Goal: Information Seeking & Learning: Learn about a topic

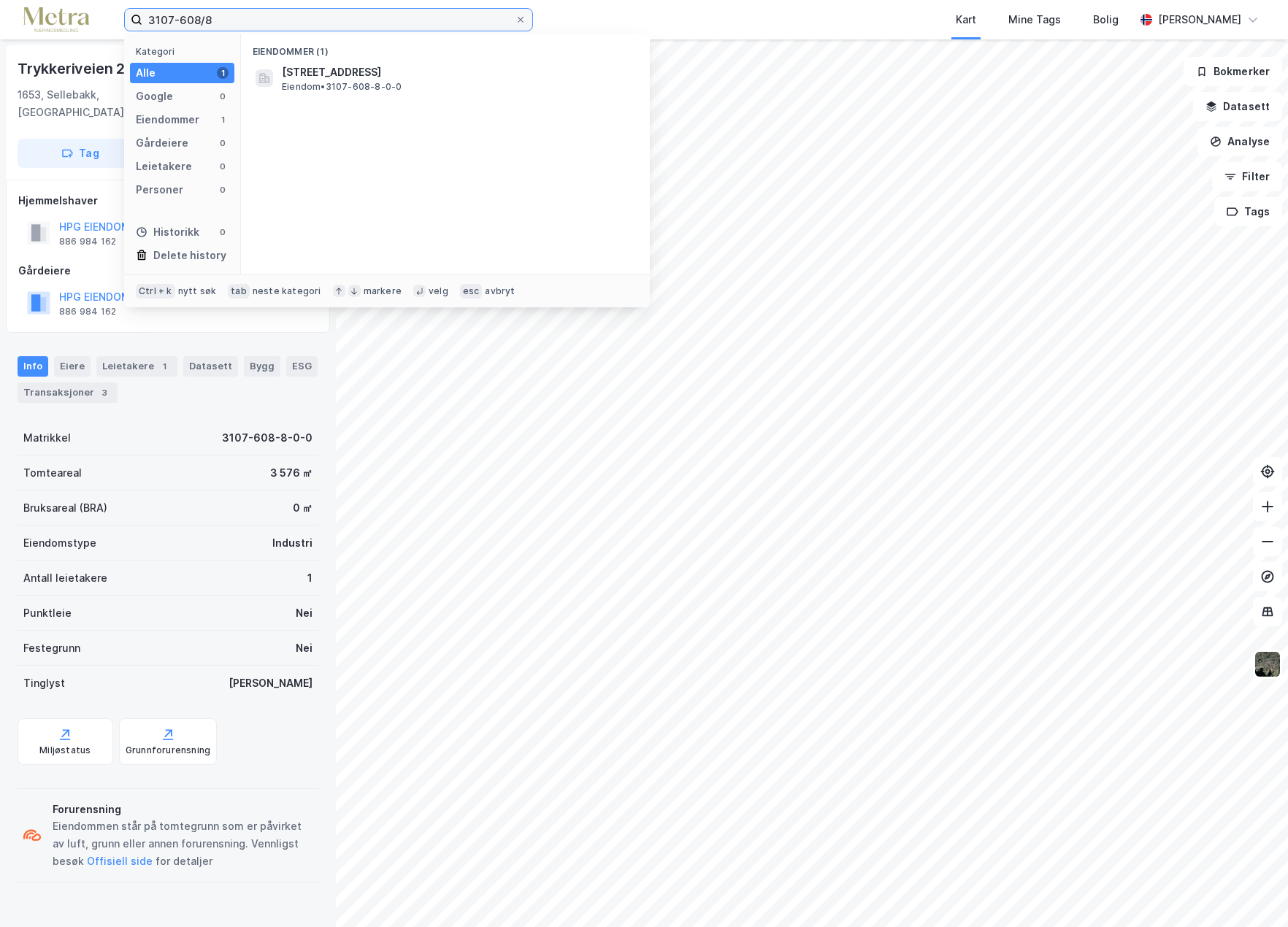
drag, startPoint x: 236, startPoint y: 22, endPoint x: 111, endPoint y: 27, distance: 125.1
click at [111, 27] on div "3107-608/8 Kategori Alle 1 Google 0 Eiendommer 1 Gårdeiere 0 Leietakere 0 Perso…" at bounding box center [644, 20] width 1288 height 39
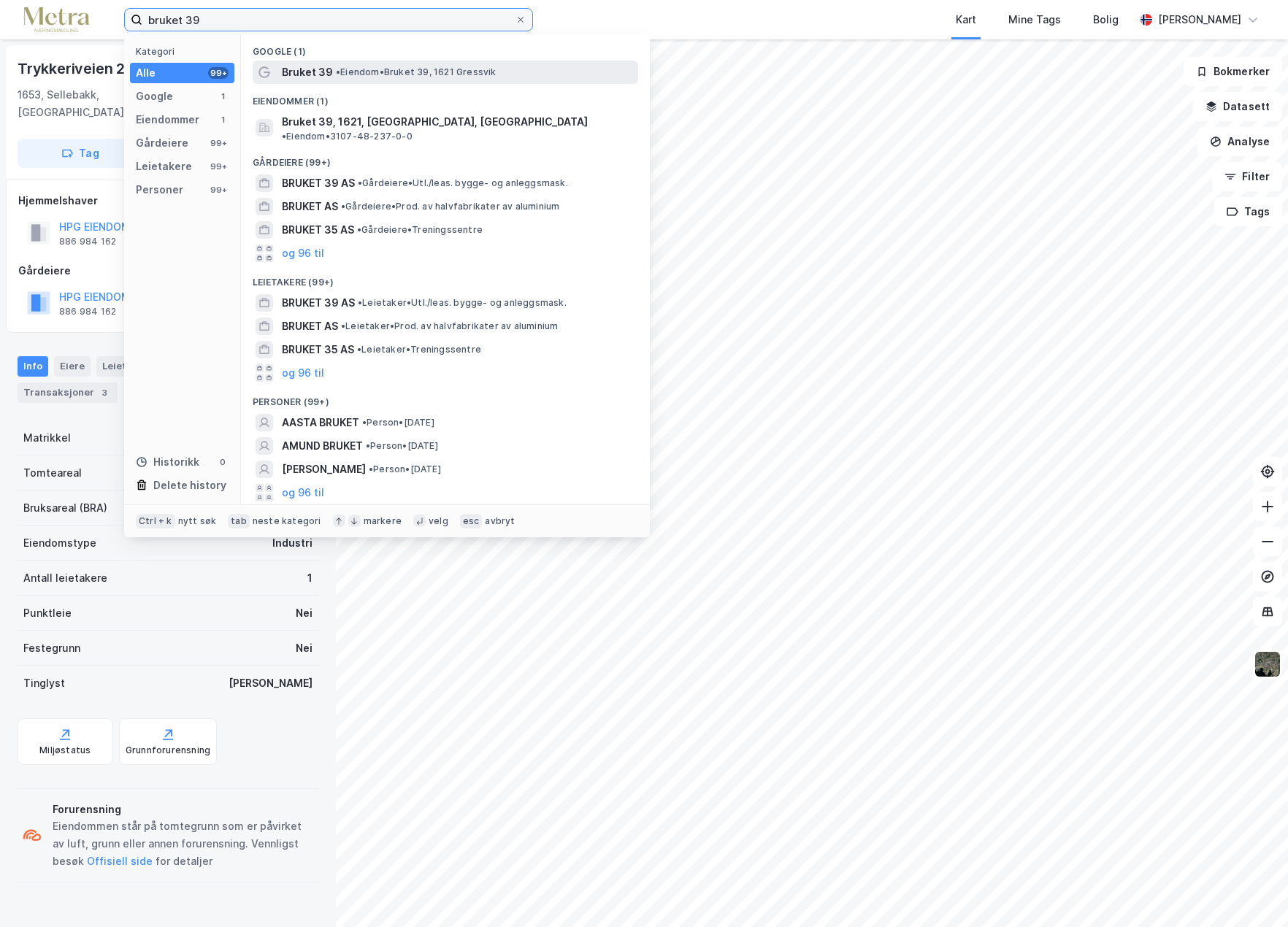
type input "bruket 39"
click at [310, 66] on span "Bruket 39" at bounding box center [308, 72] width 51 height 17
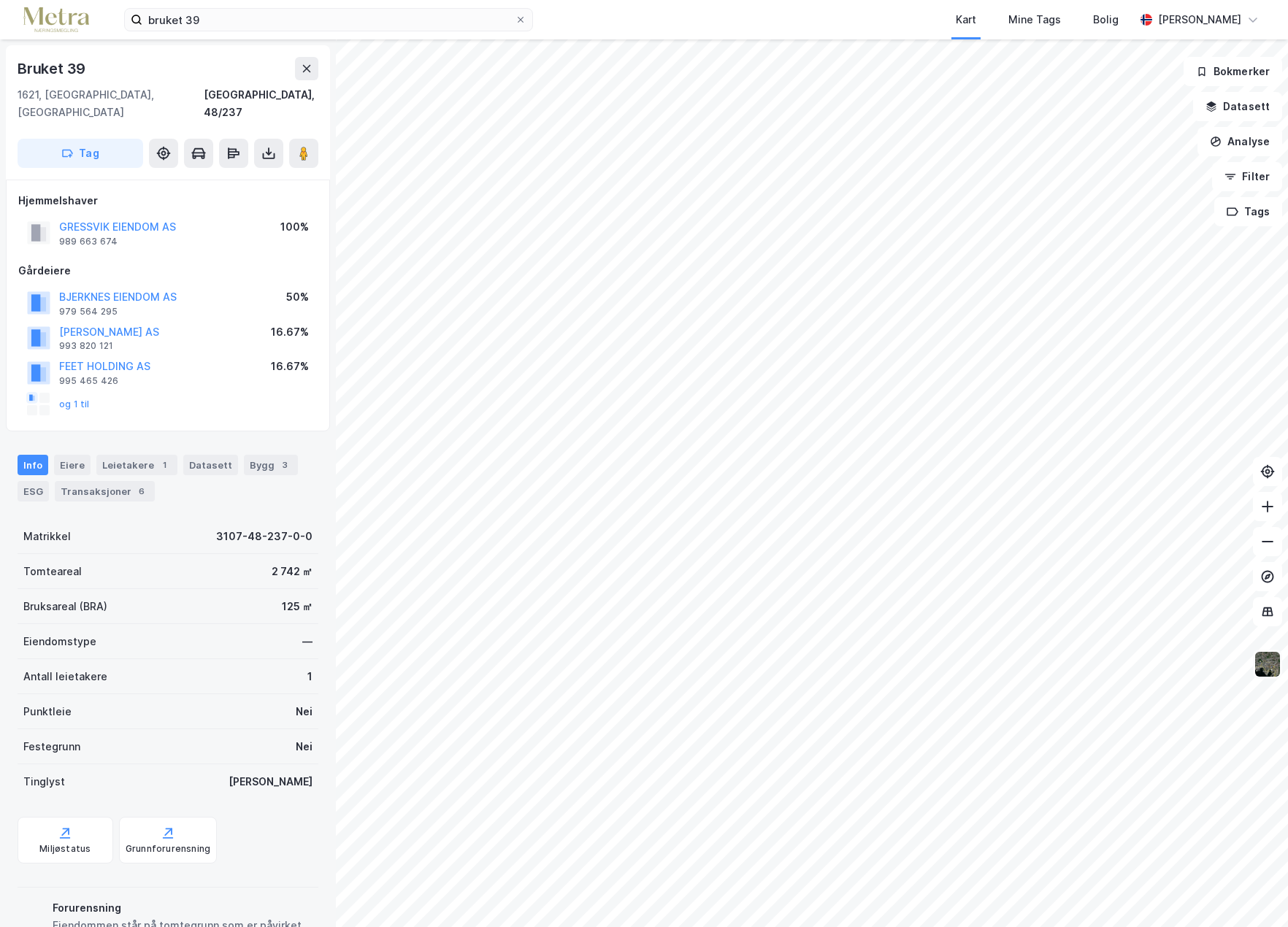
click at [1267, 665] on img at bounding box center [1267, 665] width 27 height 27
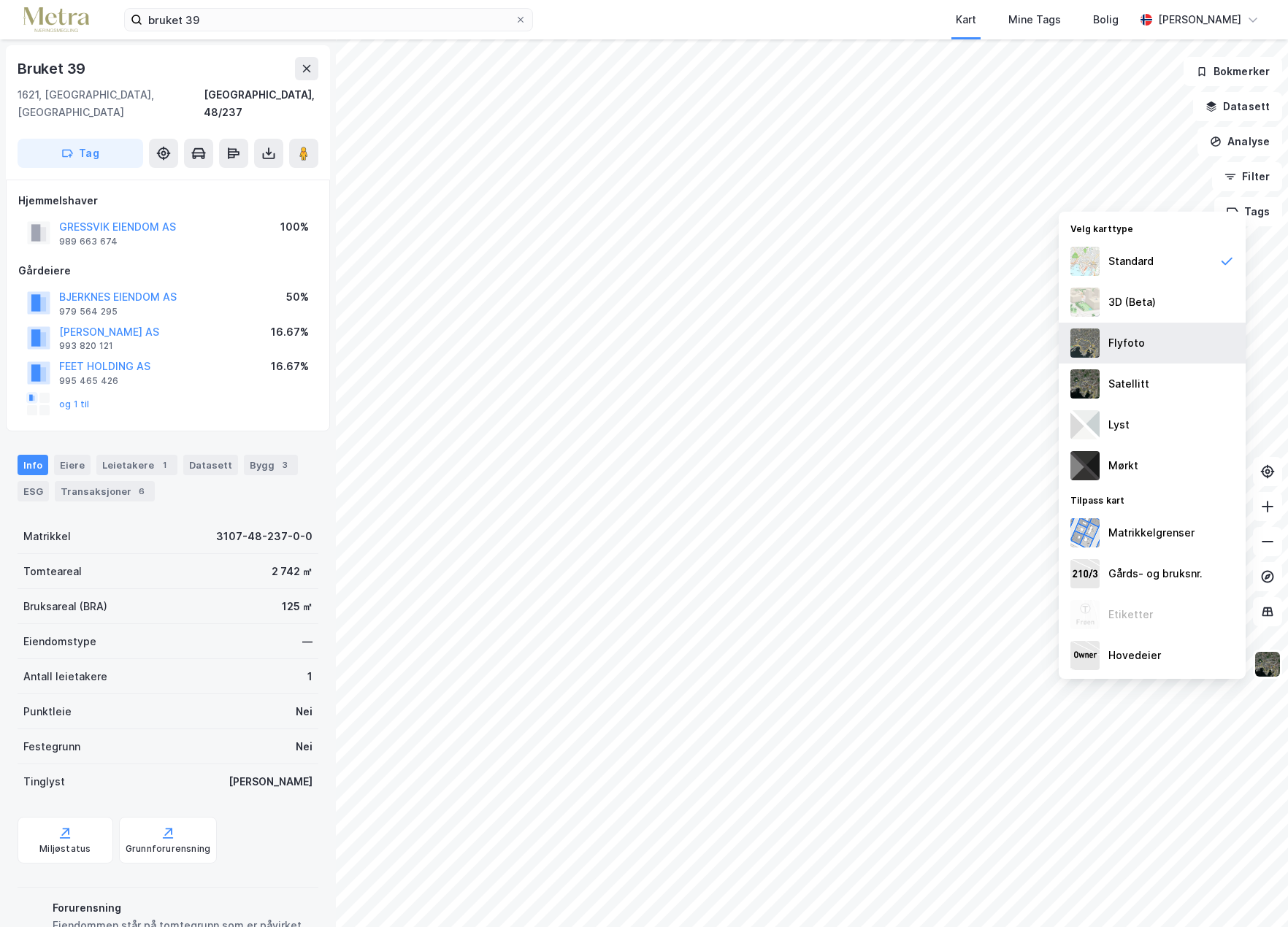
click at [1108, 340] on div "Flyfoto" at bounding box center [1126, 343] width 37 height 17
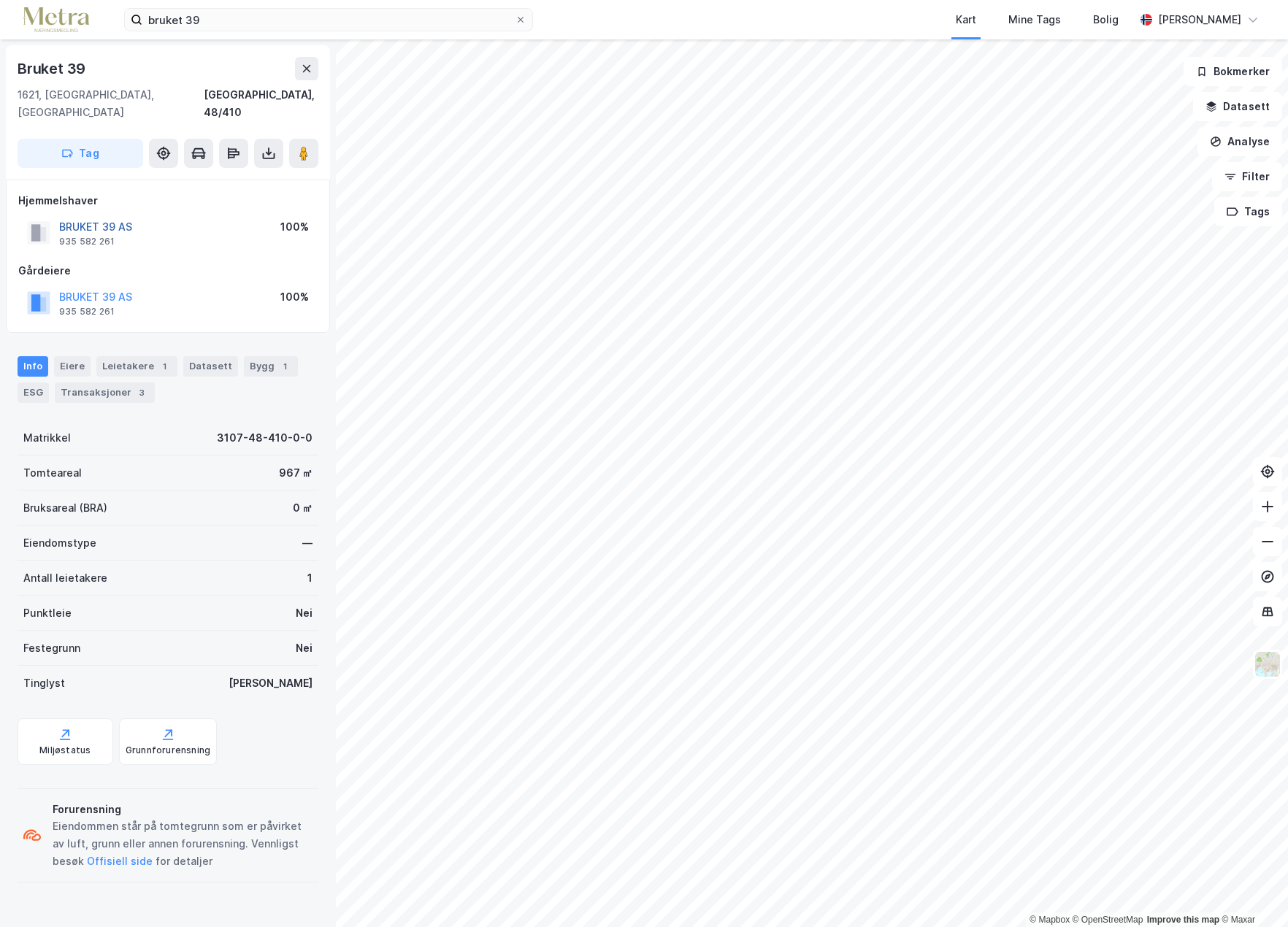
click at [0, 0] on button "BRUKET 39 AS" at bounding box center [0, 0] width 0 height 0
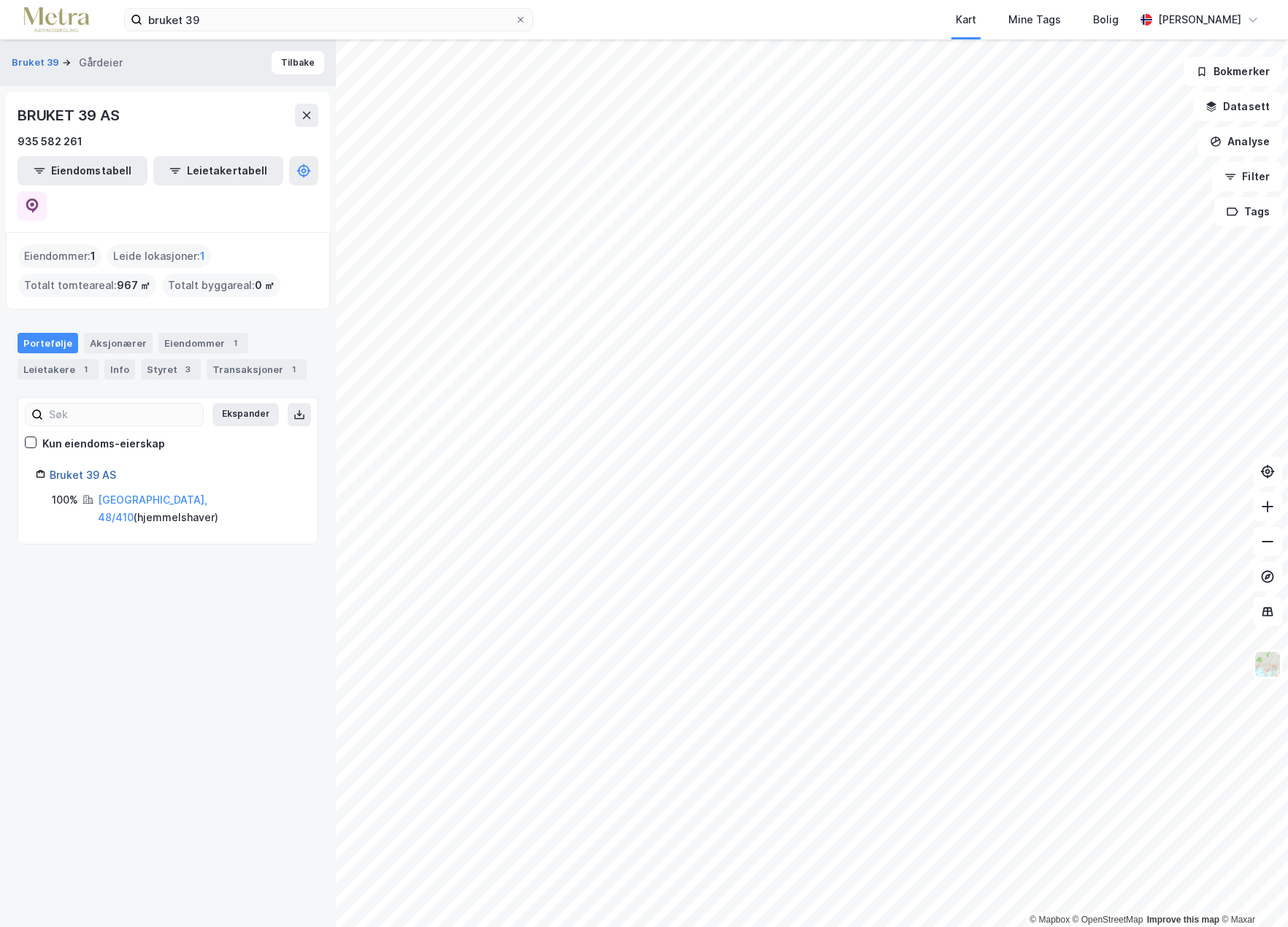
click at [73, 469] on link "Bruket 39 AS" at bounding box center [82, 475] width 66 height 12
click at [116, 494] on link "[GEOGRAPHIC_DATA], 48/410" at bounding box center [153, 509] width 110 height 30
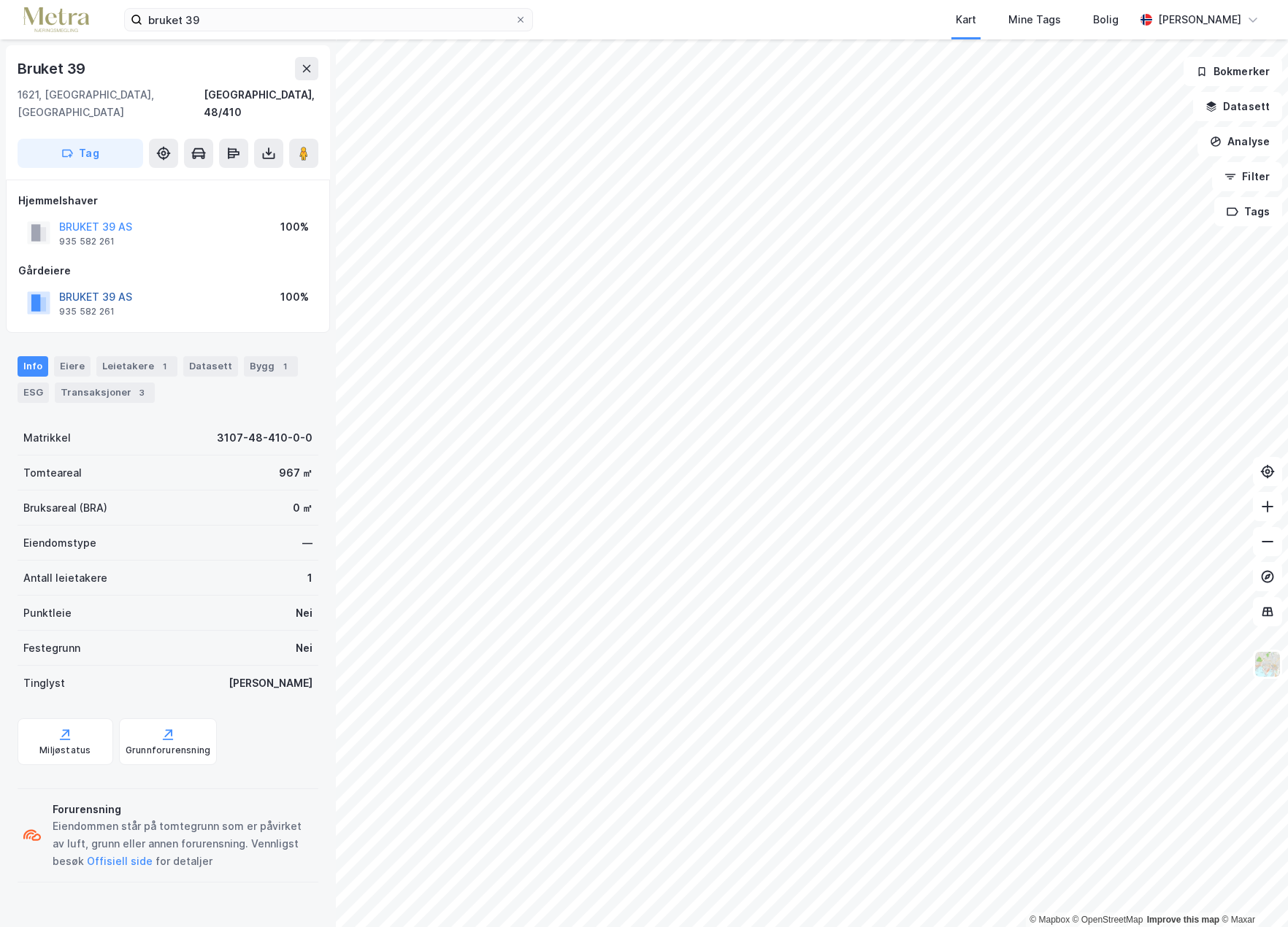
click at [0, 0] on button "BRUKET 39 AS" at bounding box center [0, 0] width 0 height 0
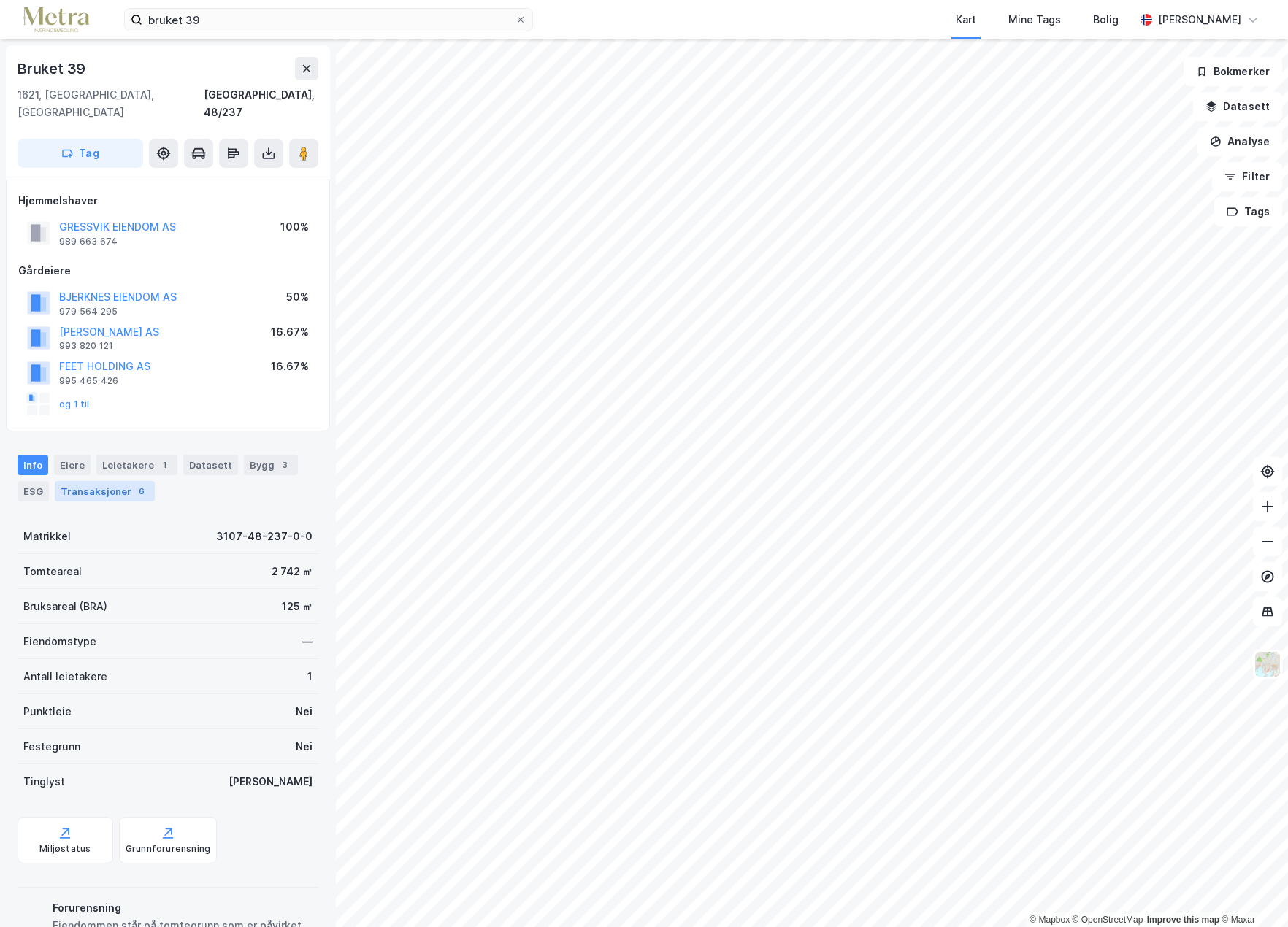
click at [89, 481] on div "Transaksjoner 6" at bounding box center [105, 491] width 100 height 21
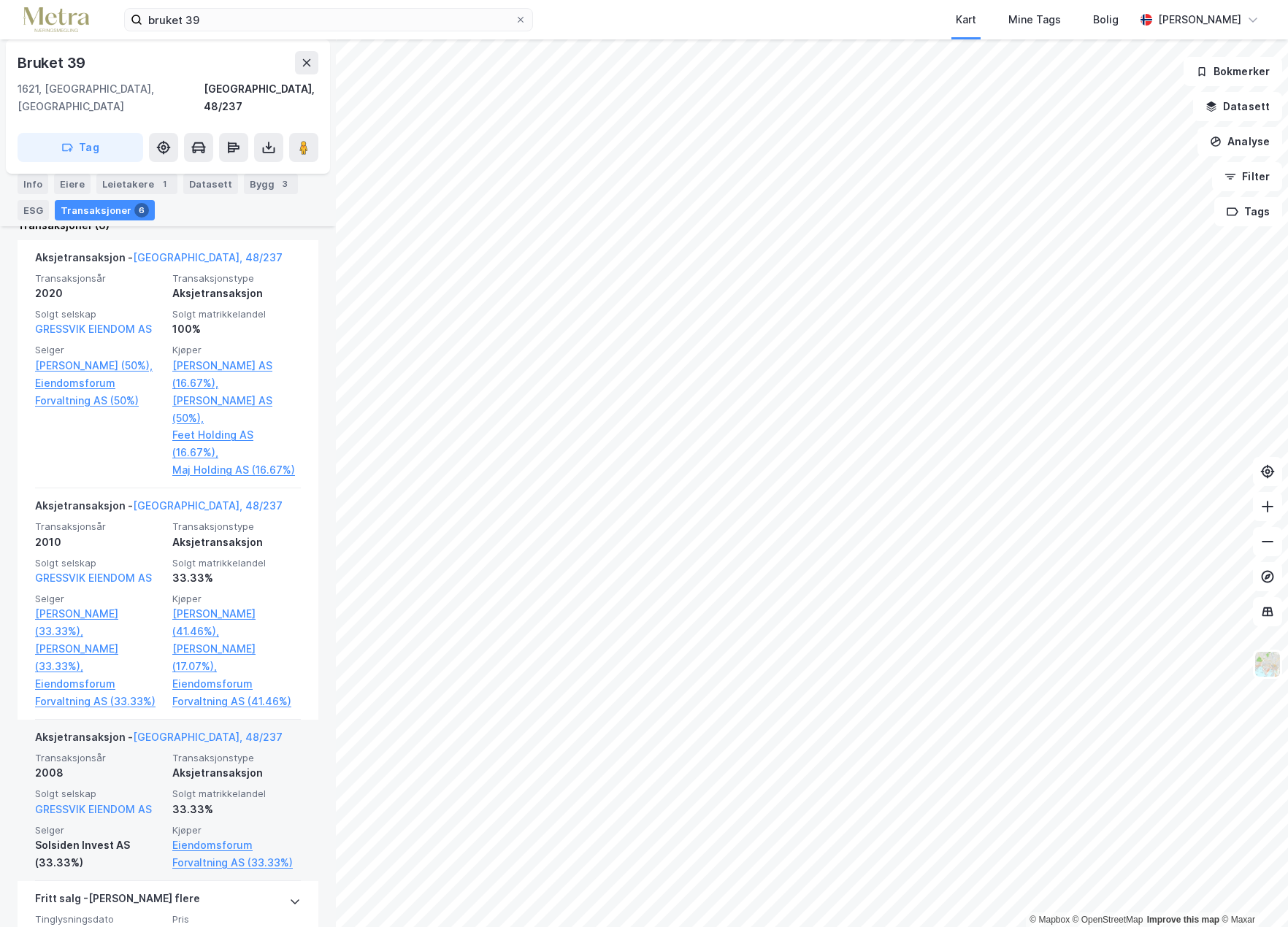
scroll to position [462, 0]
